Goal: Check status: Check status

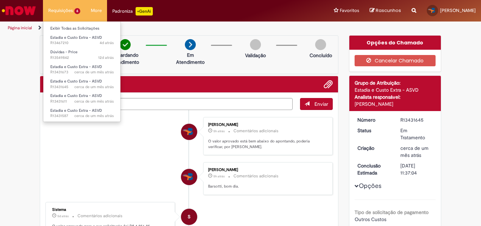
click at [54, 12] on li "Requisições 6 Exibir Todas as Solicitações Estadia e Custo Extra - ASVD 4d atrá…" at bounding box center [64, 10] width 43 height 21
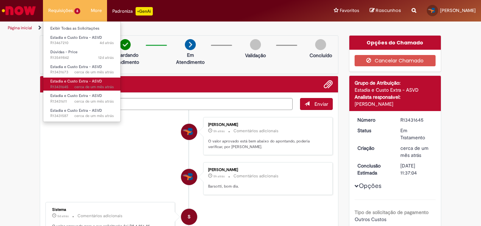
click at [58, 87] on span "cerca de um mês atrás cerca de um mês atrás R13431645" at bounding box center [81, 87] width 63 height 6
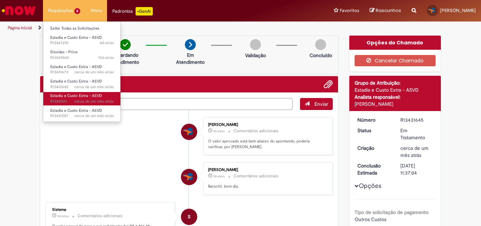
click at [64, 98] on span "Estadia e Custo Extra - ASVD" at bounding box center [76, 95] width 52 height 5
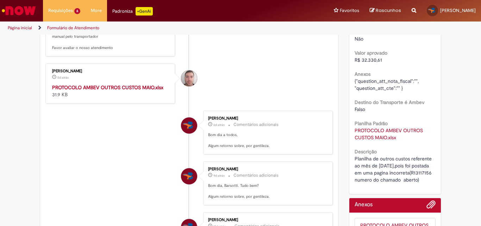
scroll to position [247, 0]
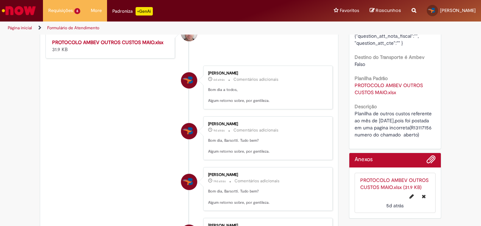
click at [102, 45] on strong "PROTOCOLO AMBEV OUTROS CUSTOS MAIO.xlsx" at bounding box center [107, 42] width 111 height 6
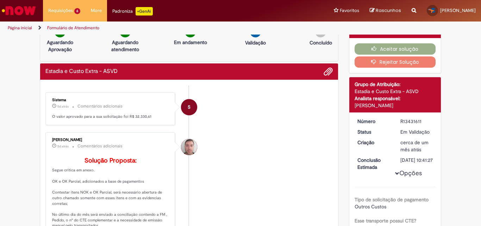
scroll to position [0, 0]
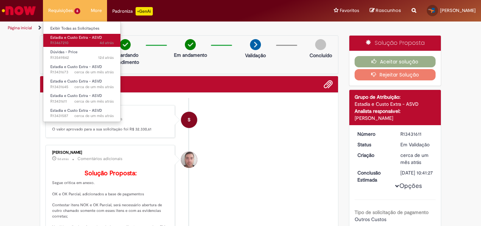
click at [62, 35] on span "Estadia e Custo Extra - ASVD" at bounding box center [76, 37] width 52 height 5
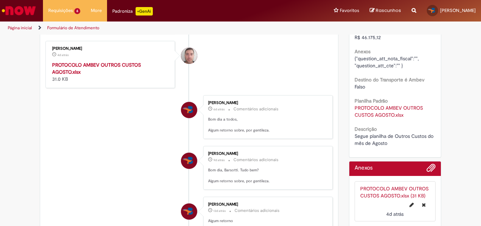
scroll to position [176, 0]
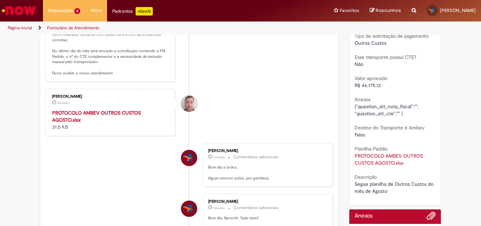
click at [98, 123] on strong "PROTOCOLO AMBEV OUTROS CUSTOS AGOSTO.xlsx" at bounding box center [96, 116] width 89 height 13
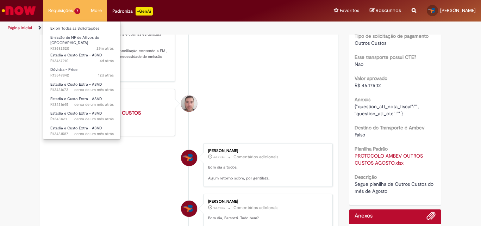
click at [54, 11] on li "Requisições 7 Exibir Todas as Solicitações Emissão de NF de Ativos do ASVD 29m …" at bounding box center [64, 10] width 43 height 21
click at [61, 11] on li "Requisições 7 Exibir Todas as Solicitações Emissão de NF de Ativos do ASVD 29m …" at bounding box center [64, 10] width 43 height 21
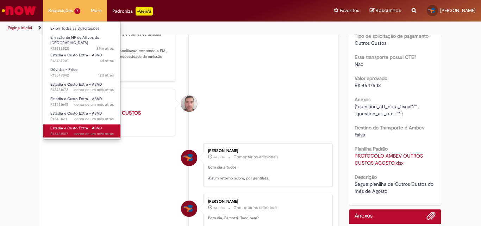
click at [54, 125] on span "Estadia e Custo Extra - ASVD" at bounding box center [76, 127] width 52 height 5
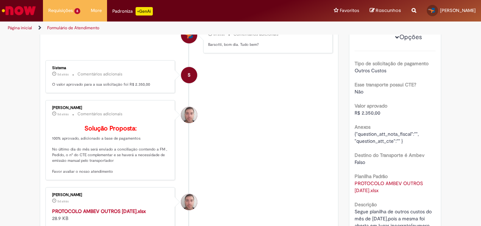
scroll to position [176, 0]
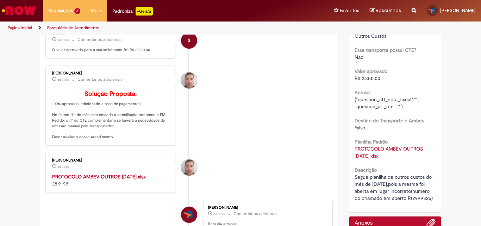
click at [73, 180] on strong "PROTOCOLO AMBEV OUTROS [DATE].xlsx" at bounding box center [99, 176] width 94 height 6
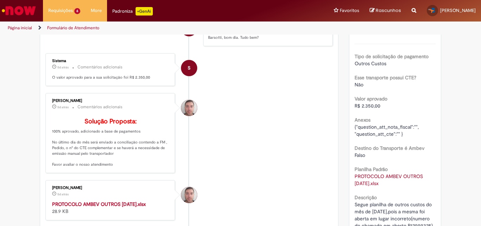
scroll to position [167, 0]
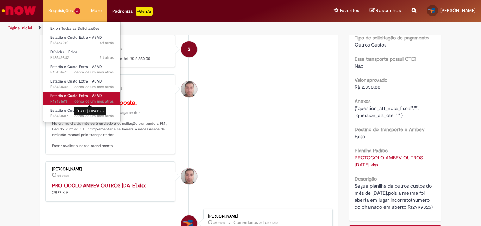
click at [77, 100] on span "cerca de um mês atrás" at bounding box center [93, 101] width 39 height 5
click at [62, 100] on span "cerca de um mês atrás cerca de um mês atrás [DATE] 10:41:25 R13431611" at bounding box center [81, 102] width 63 height 6
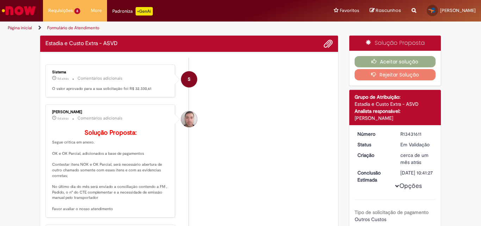
click at [277, 105] on li "[PERSON_NAME] 5d atrás 5 dias atrás Comentários adicionais Solução Proposta: Se…" at bounding box center [188, 160] width 287 height 113
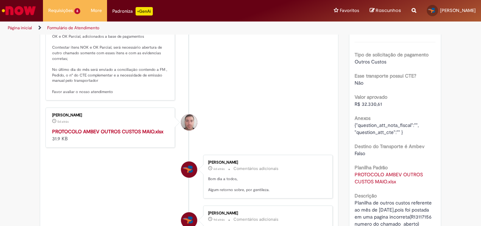
scroll to position [176, 0]
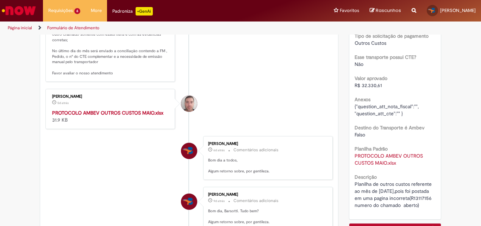
click at [103, 116] on strong "PROTOCOLO AMBEV OUTROS CUSTOS MAIO.xlsx" at bounding box center [107, 113] width 111 height 6
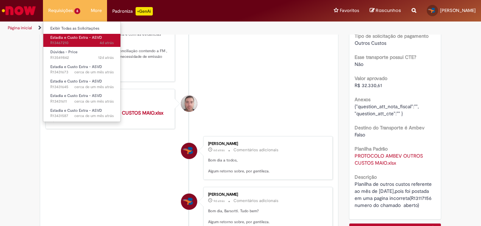
click at [71, 42] on span "4d atrás 4 dias atrás R13467210" at bounding box center [81, 43] width 63 height 6
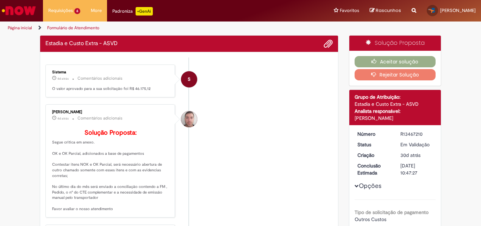
click at [281, 89] on li "S Sistema 4d atrás 4 dias atrás Comentários adicionais O valor aprovado para a …" at bounding box center [188, 80] width 287 height 33
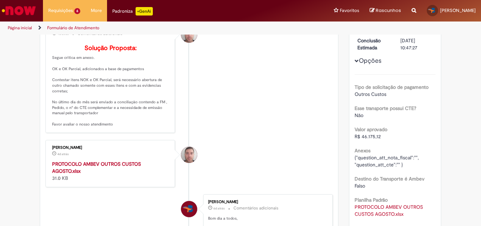
scroll to position [141, 0]
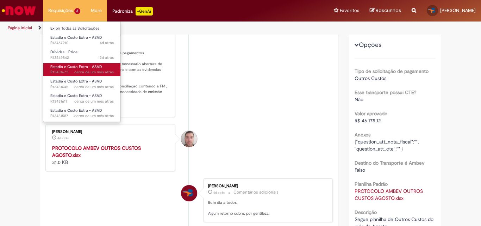
click at [55, 68] on span "Estadia e Custo Extra - ASVD" at bounding box center [76, 66] width 52 height 5
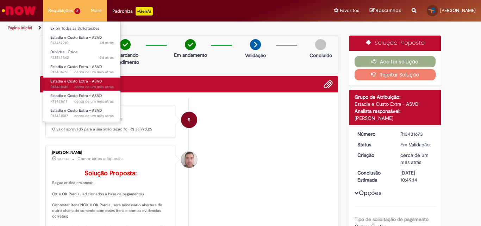
click at [56, 80] on span "Estadia e Custo Extra - ASVD" at bounding box center [76, 81] width 52 height 5
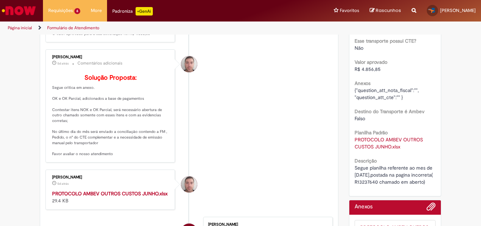
scroll to position [211, 0]
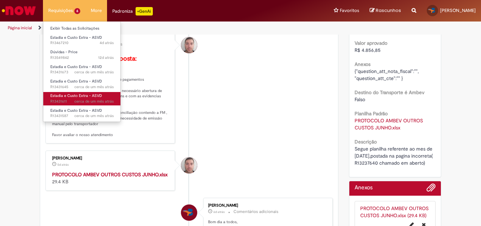
click at [58, 97] on span "Estadia e Custo Extra - ASVD" at bounding box center [76, 95] width 52 height 5
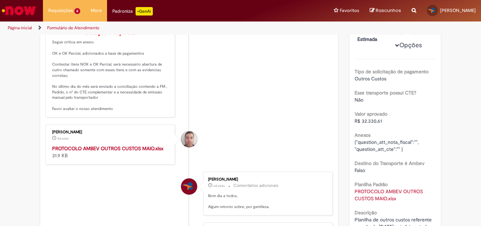
scroll to position [141, 0]
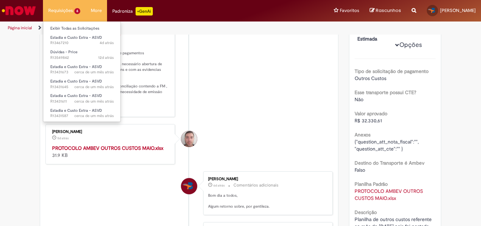
click at [63, 14] on li "Requisições 6 Exibir Todas as Solicitações Estadia e Custo Extra - ASVD 4d atrá…" at bounding box center [64, 10] width 43 height 21
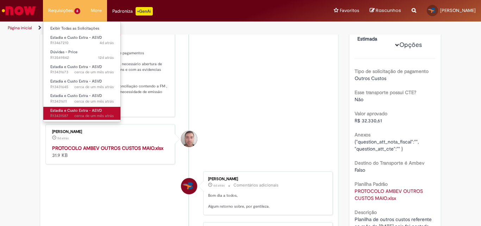
click at [61, 109] on span "Estadia e Custo Extra - ASVD" at bounding box center [76, 110] width 52 height 5
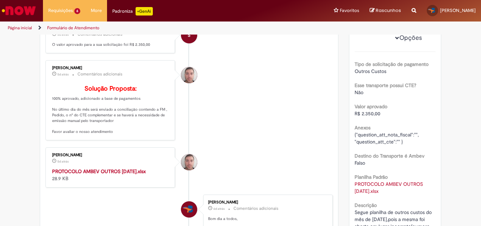
scroll to position [181, 0]
